Goal: Find specific page/section: Find specific page/section

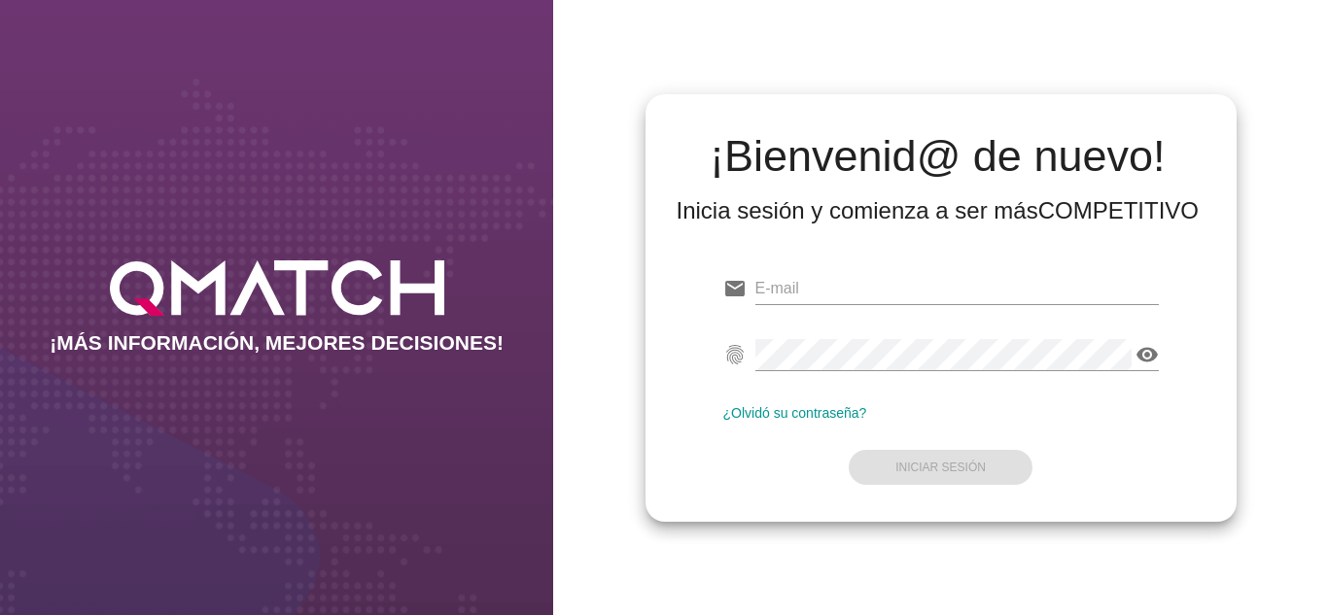
type input "calvarez@allnutrition.cl"
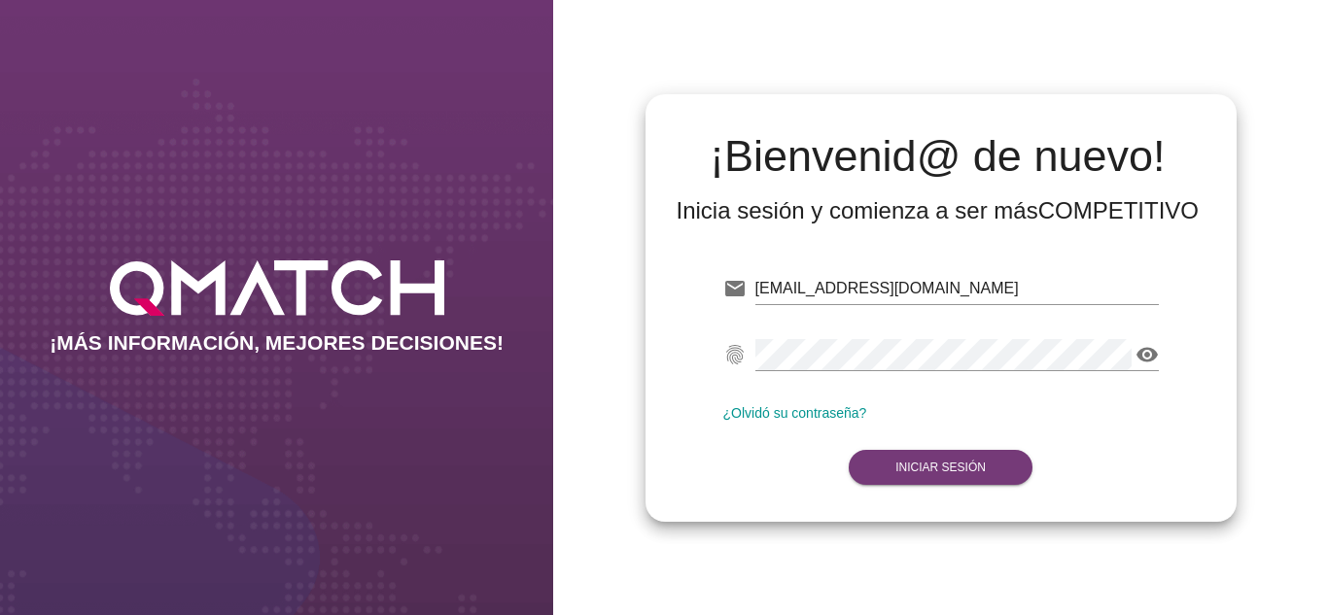
click at [941, 455] on form "email calvarez@allnutrition.cl Correo no válido fingerprint visibility Contrase…" at bounding box center [941, 376] width 436 height 229
click at [941, 455] on button "Iniciar Sesión" at bounding box center [941, 467] width 184 height 35
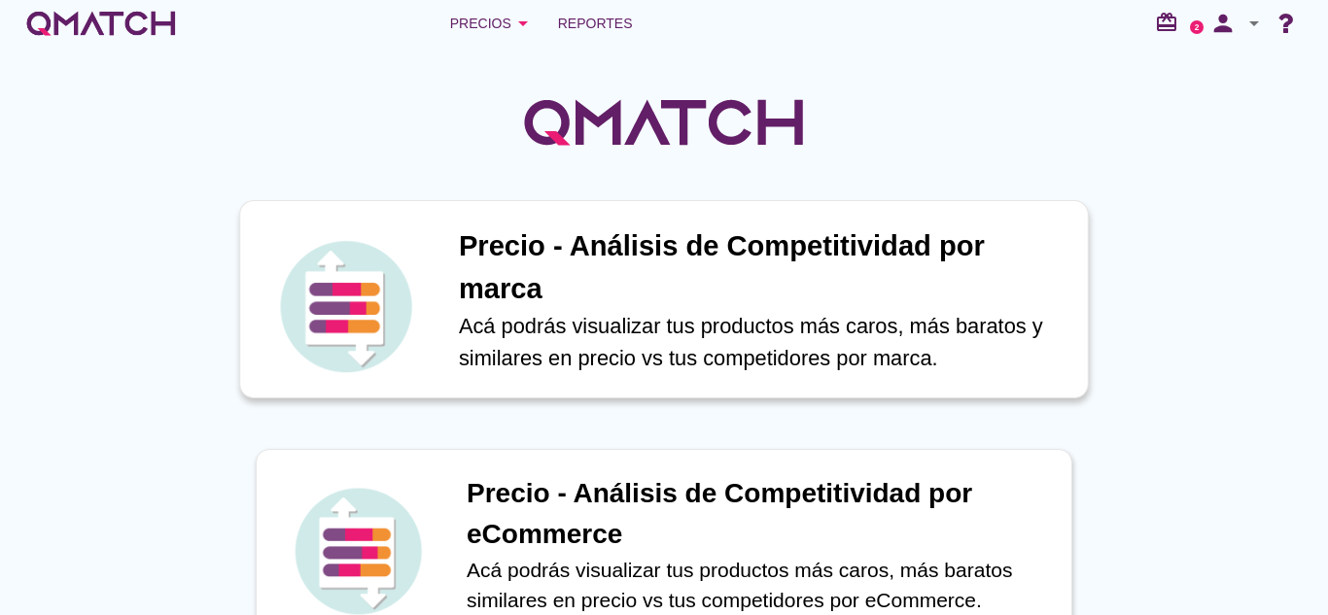
click at [841, 364] on p "Acá podrás visualizar tus productos más caros, más baratos y similares en preci…" at bounding box center [763, 342] width 609 height 64
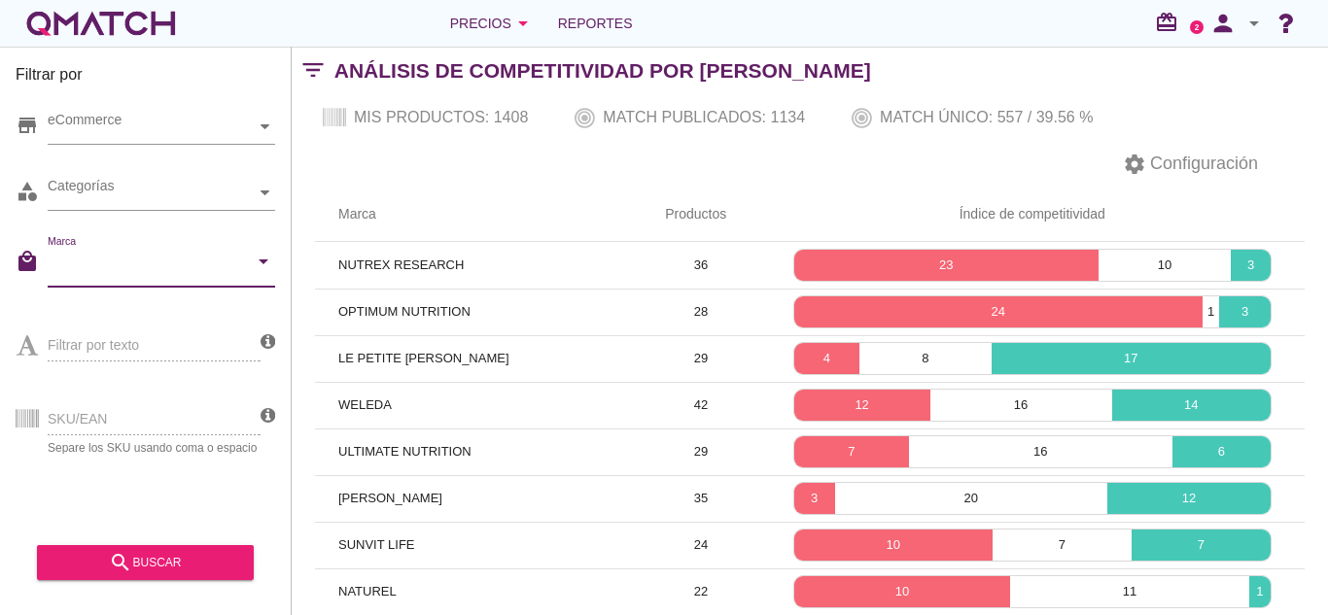
click at [146, 265] on input "Marca" at bounding box center [148, 266] width 200 height 31
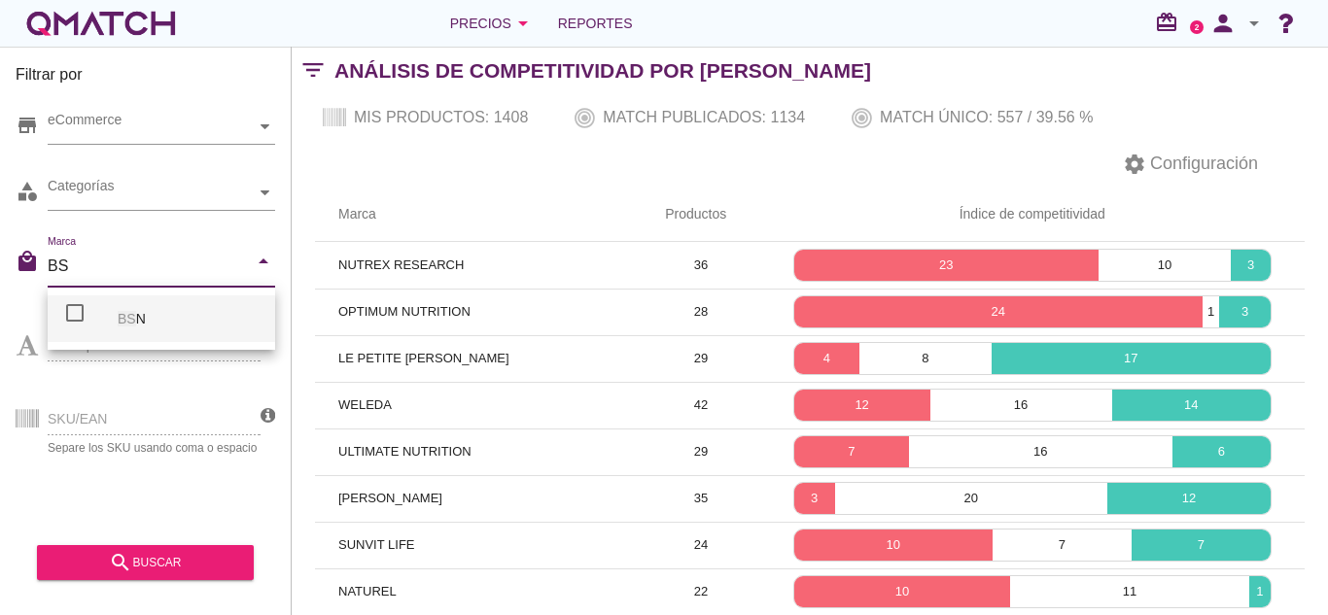
type input "BSN"
click at [152, 335] on div "BSN" at bounding box center [189, 319] width 142 height 47
checkbox input "false"
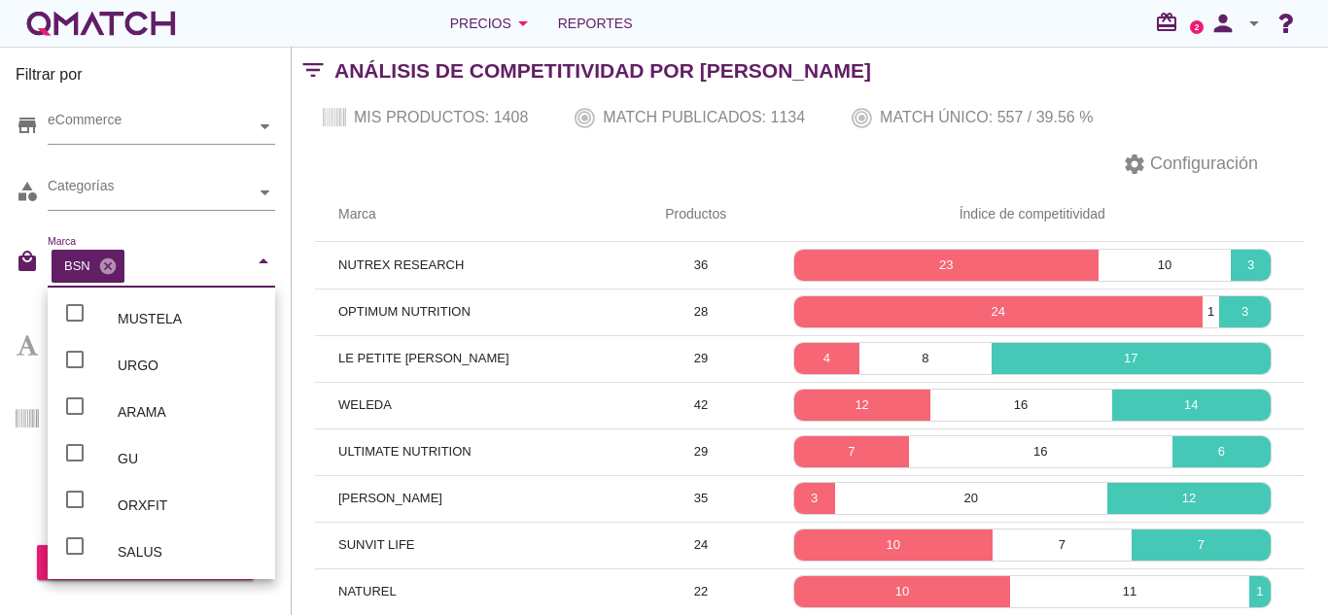
click at [214, 601] on div "Filtrar por store eCommerce category Categorías local_mall Marca BSN cancel arr…" at bounding box center [146, 331] width 292 height 569
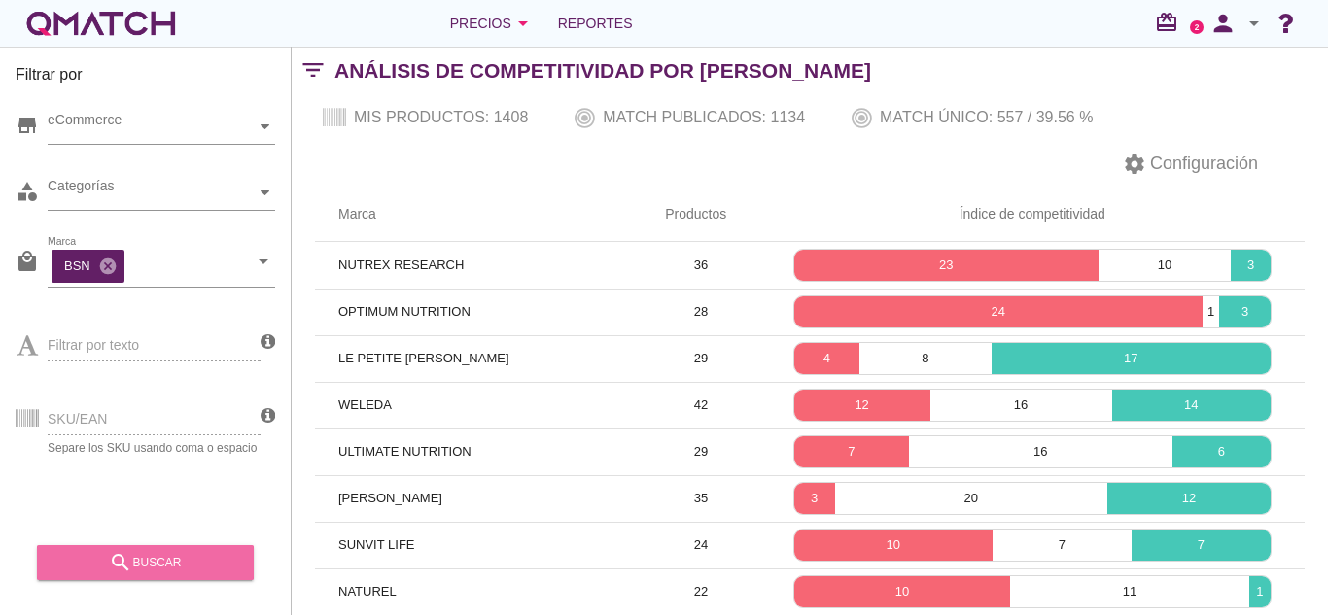
click at [191, 555] on div "search buscar" at bounding box center [146, 562] width 186 height 23
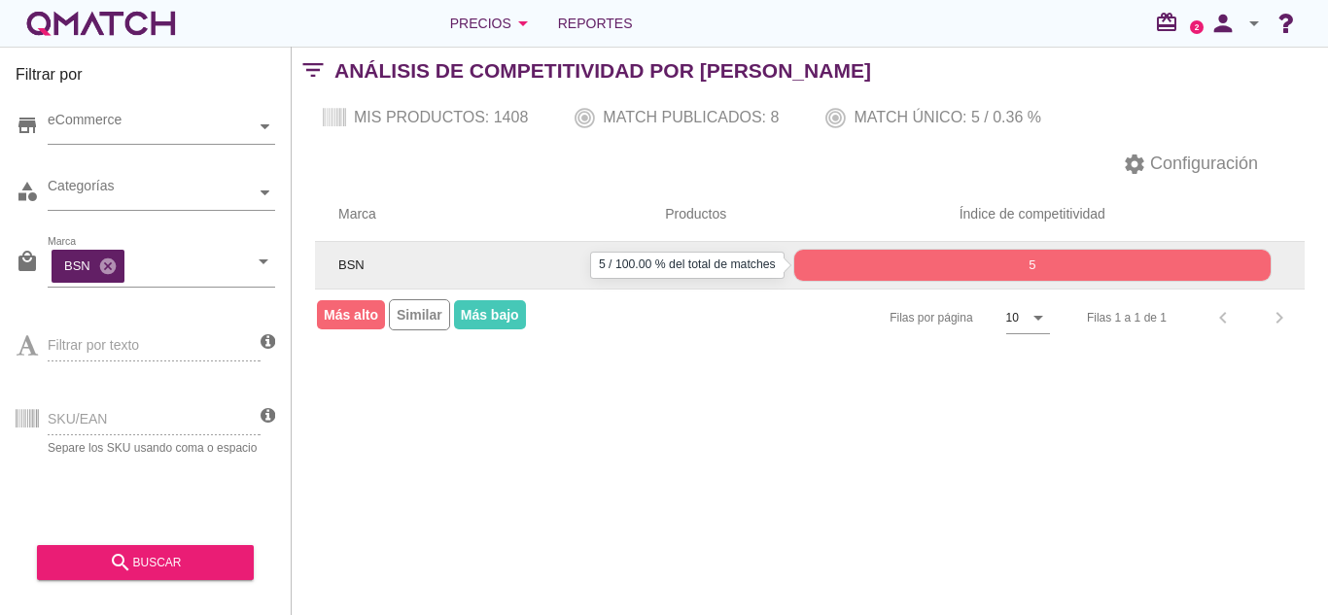
click at [878, 268] on p "5" at bounding box center [1032, 265] width 476 height 19
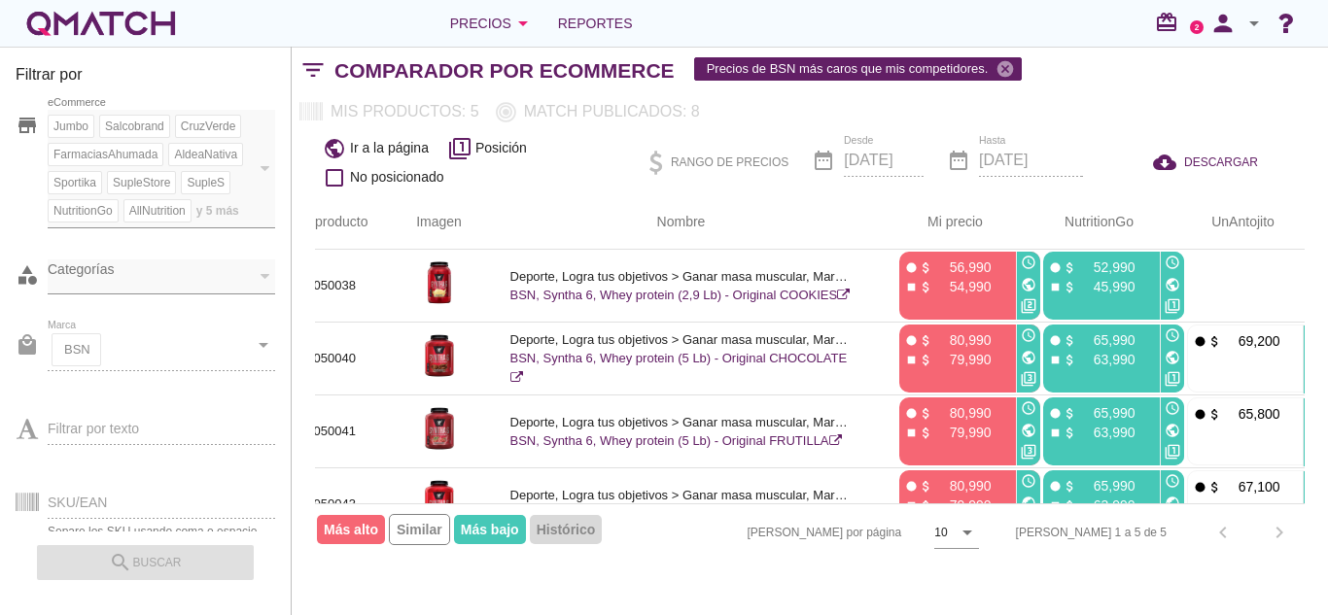
scroll to position [0, 81]
